Goal: Task Accomplishment & Management: Use online tool/utility

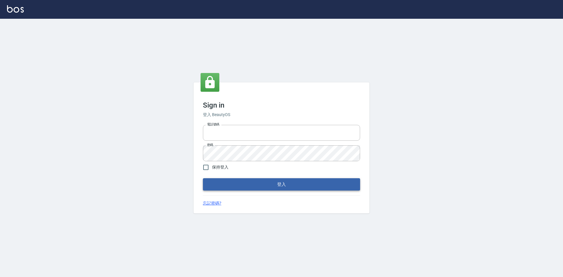
type input "0963852741"
click at [282, 187] on button "登入" at bounding box center [281, 184] width 157 height 12
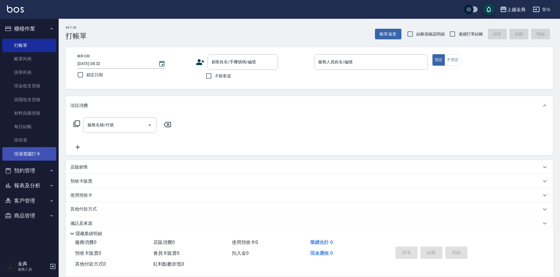
click at [26, 153] on link "現場電腦打卡" at bounding box center [29, 153] width 54 height 13
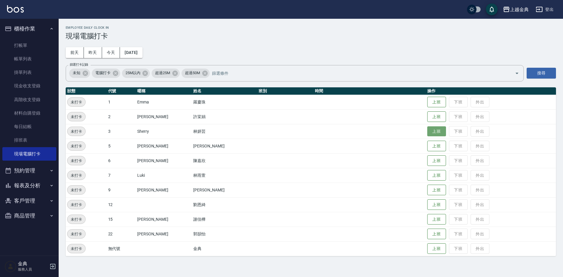
click at [427, 131] on button "上班" at bounding box center [436, 131] width 19 height 10
click at [99, 52] on button "昨天" at bounding box center [93, 52] width 18 height 11
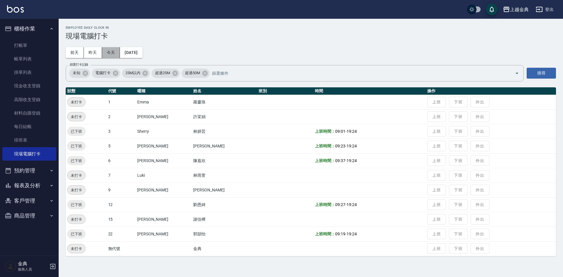
click at [113, 52] on button "今天" at bounding box center [111, 52] width 18 height 11
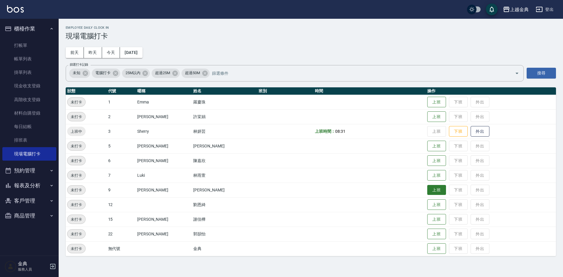
click at [427, 192] on button "上班" at bounding box center [436, 190] width 19 height 10
click at [427, 113] on button "上班" at bounding box center [436, 117] width 19 height 10
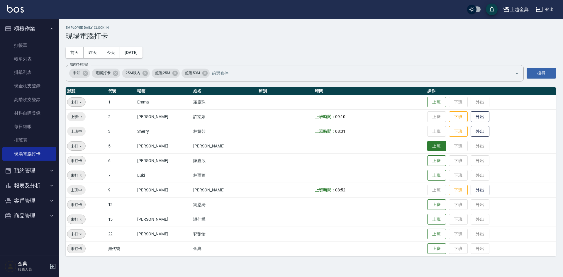
click at [427, 145] on button "上班" at bounding box center [436, 146] width 19 height 10
click at [427, 207] on button "上班" at bounding box center [436, 205] width 19 height 10
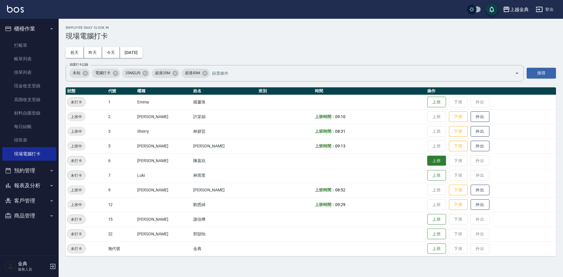
click at [427, 163] on button "上班" at bounding box center [436, 161] width 19 height 10
